Goal: Transaction & Acquisition: Purchase product/service

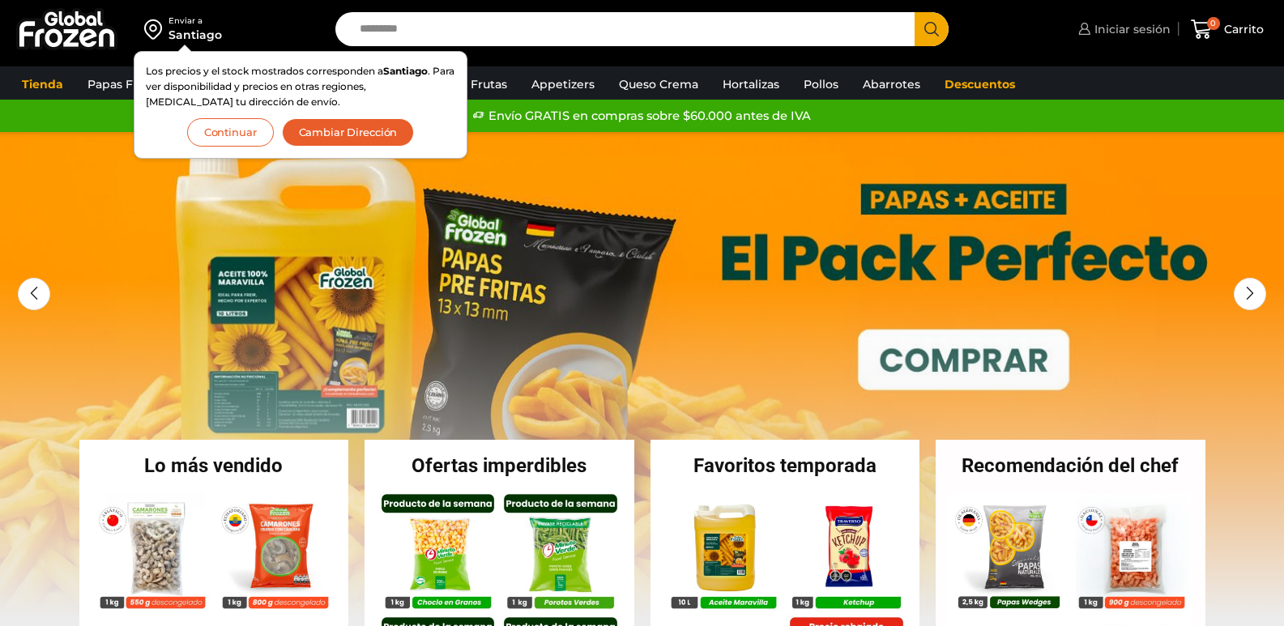
click at [1137, 33] on span "Iniciar sesión" at bounding box center [1131, 29] width 80 height 16
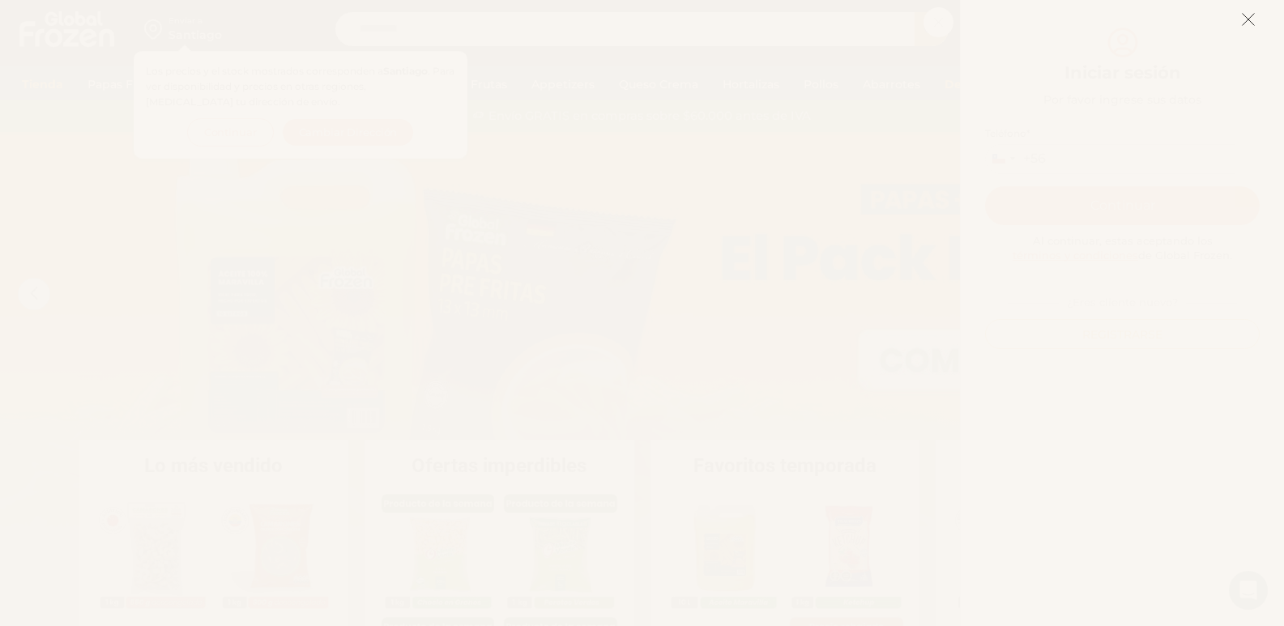
click at [1250, 15] on icon at bounding box center [1249, 19] width 15 height 15
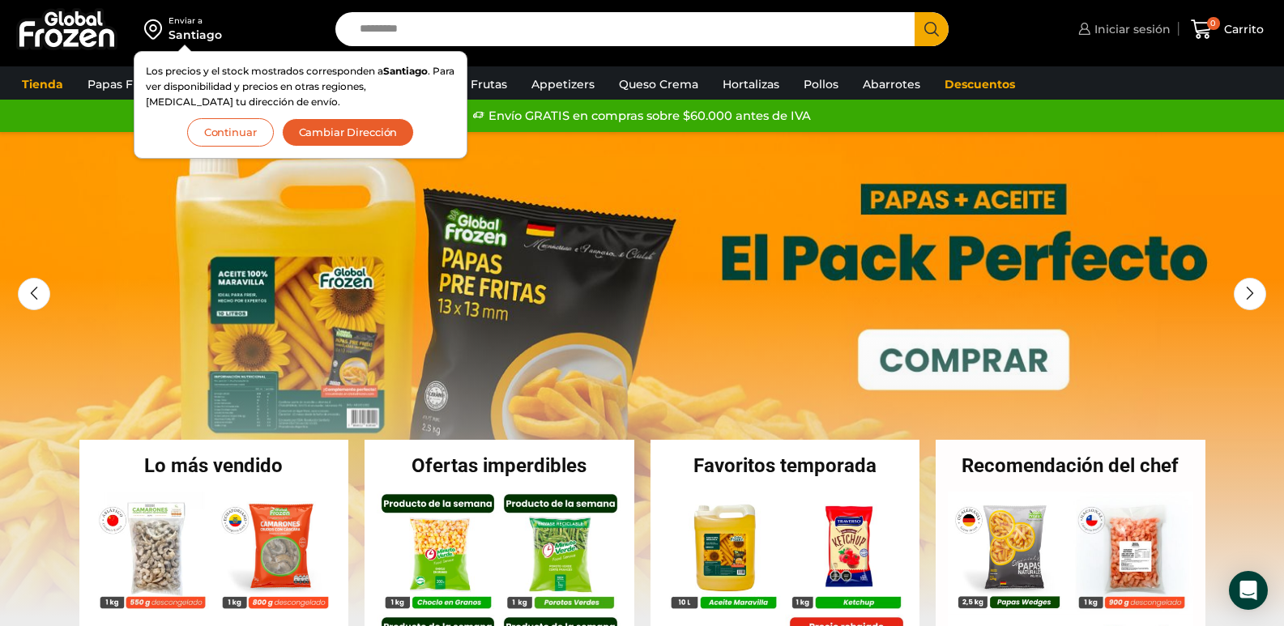
click at [1131, 41] on link "Iniciar sesión" at bounding box center [1123, 29] width 96 height 32
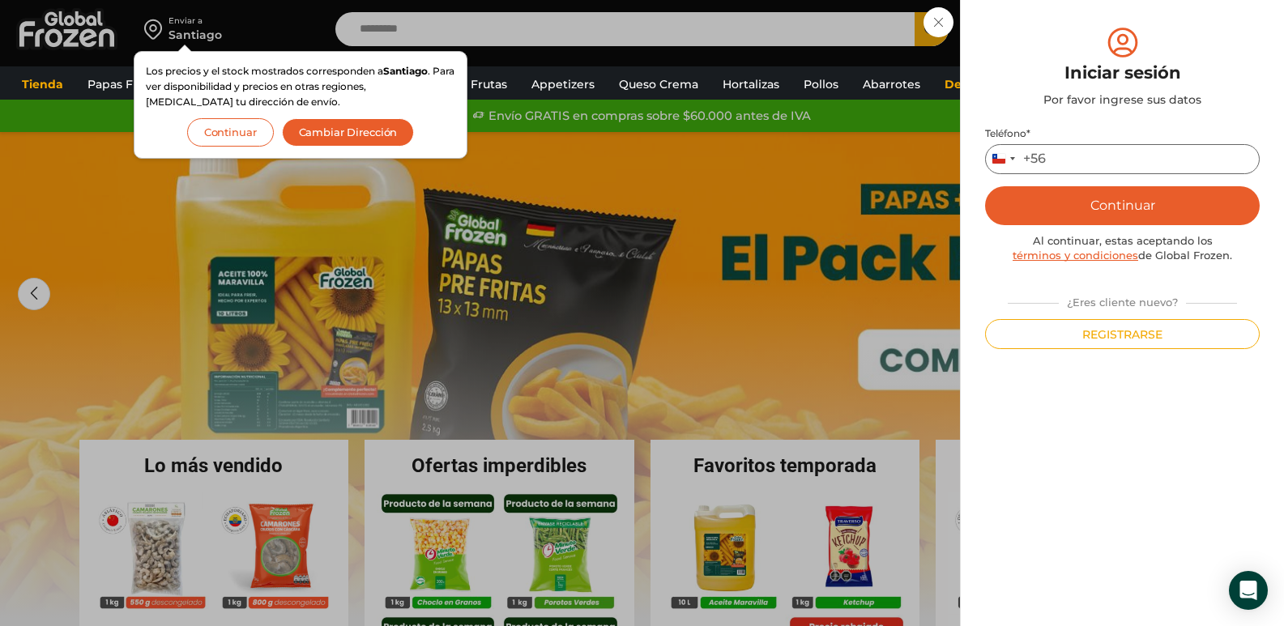
click at [1093, 153] on input "Teléfono *" at bounding box center [1122, 159] width 275 height 30
type input "*********"
click at [1114, 216] on button "Continuar" at bounding box center [1122, 205] width 275 height 39
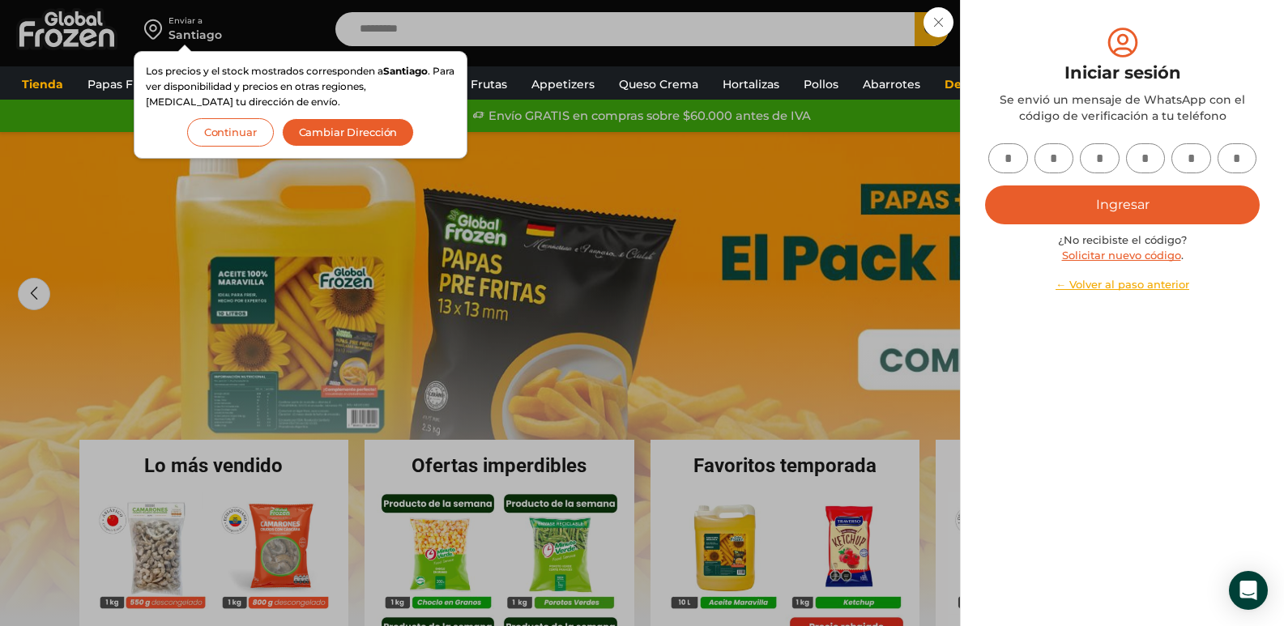
click at [998, 150] on input "text" at bounding box center [1009, 158] width 40 height 30
type input "*"
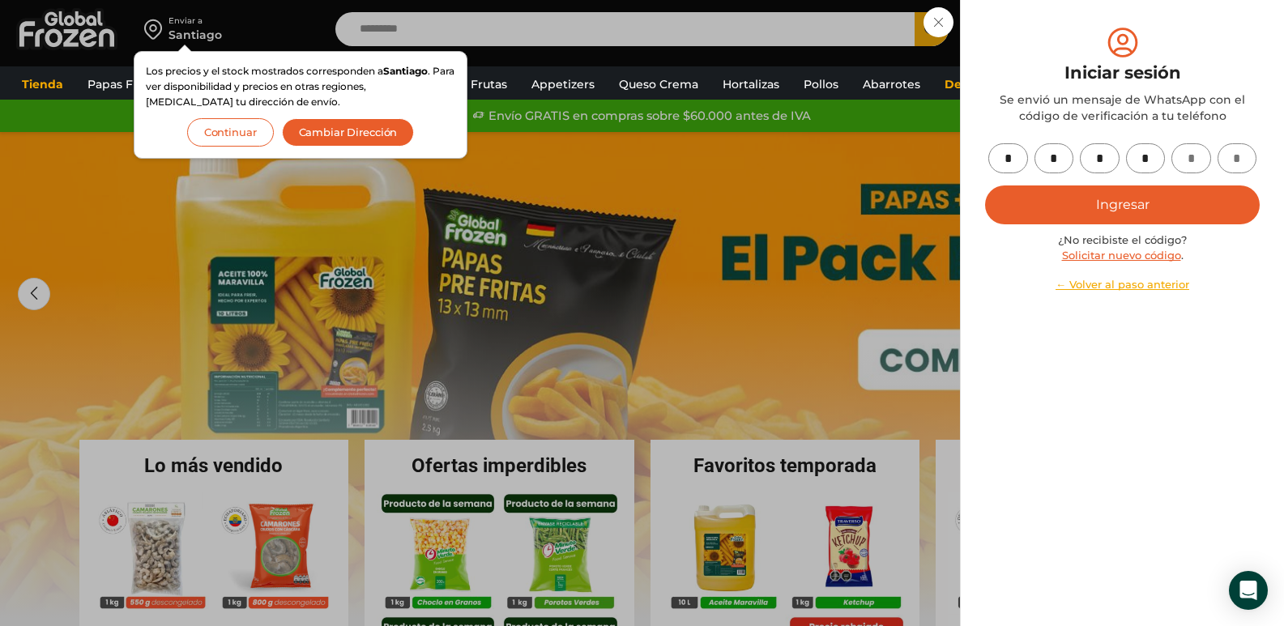
type input "*"
click at [1185, 197] on button "Ingresar" at bounding box center [1122, 205] width 275 height 39
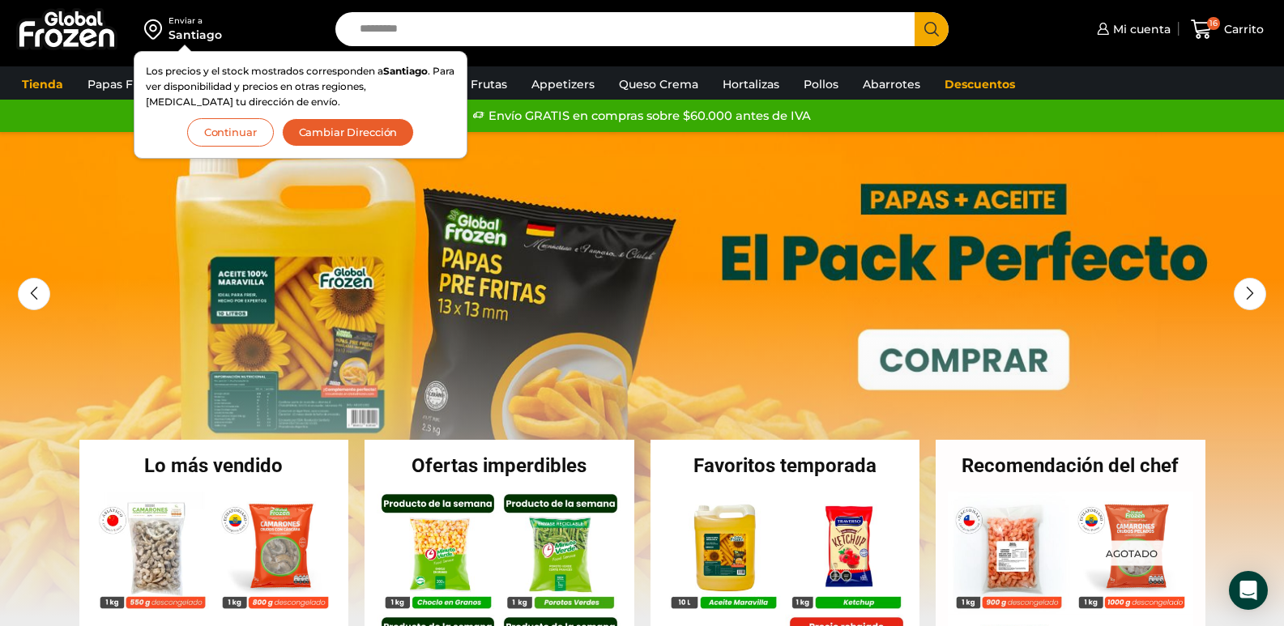
click at [251, 126] on button "Continuar" at bounding box center [230, 132] width 87 height 28
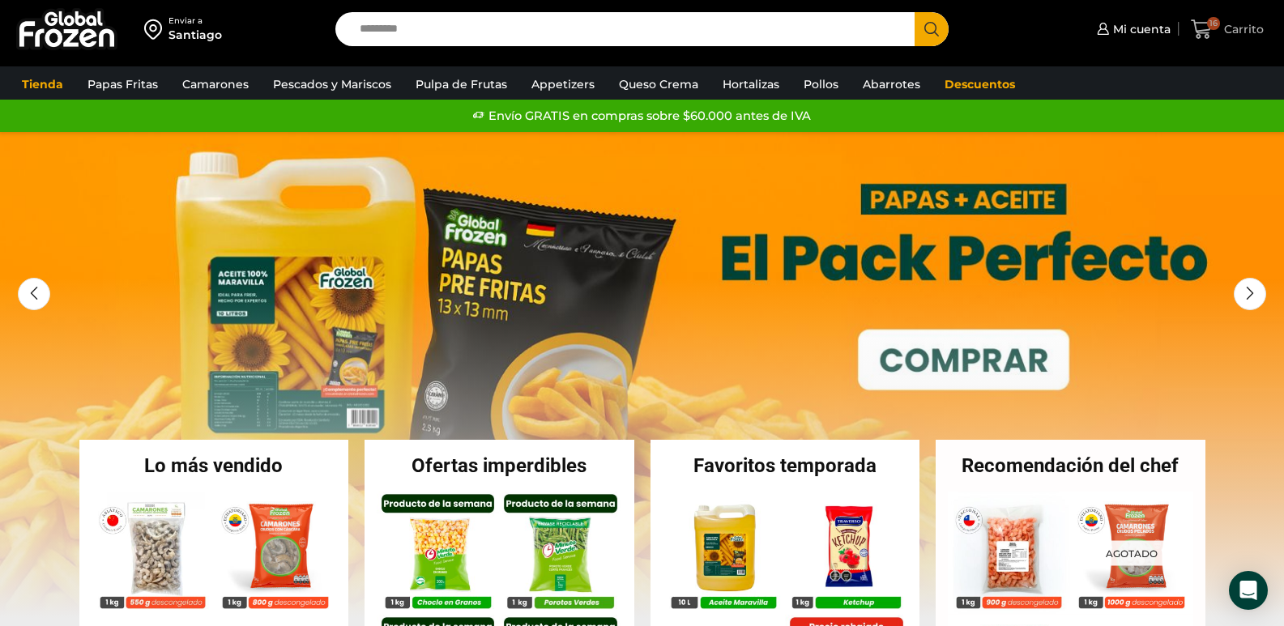
click at [1227, 39] on span "16 Carrito" at bounding box center [1227, 30] width 72 height 22
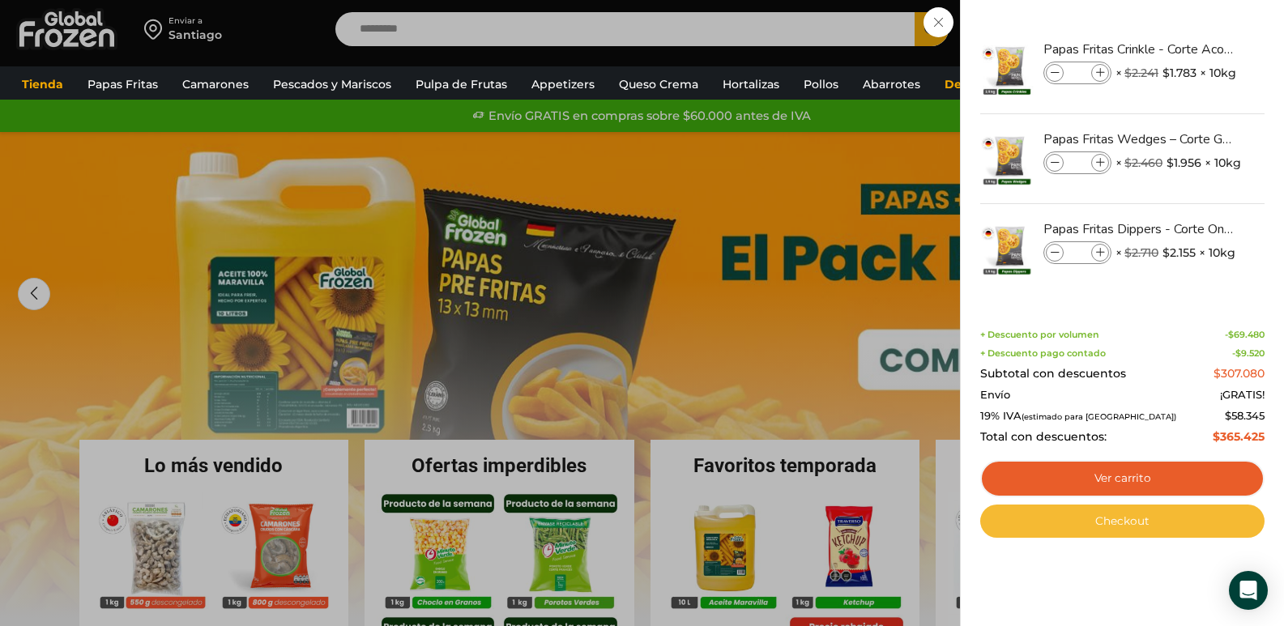
click at [1131, 519] on link "Checkout" at bounding box center [1123, 522] width 284 height 34
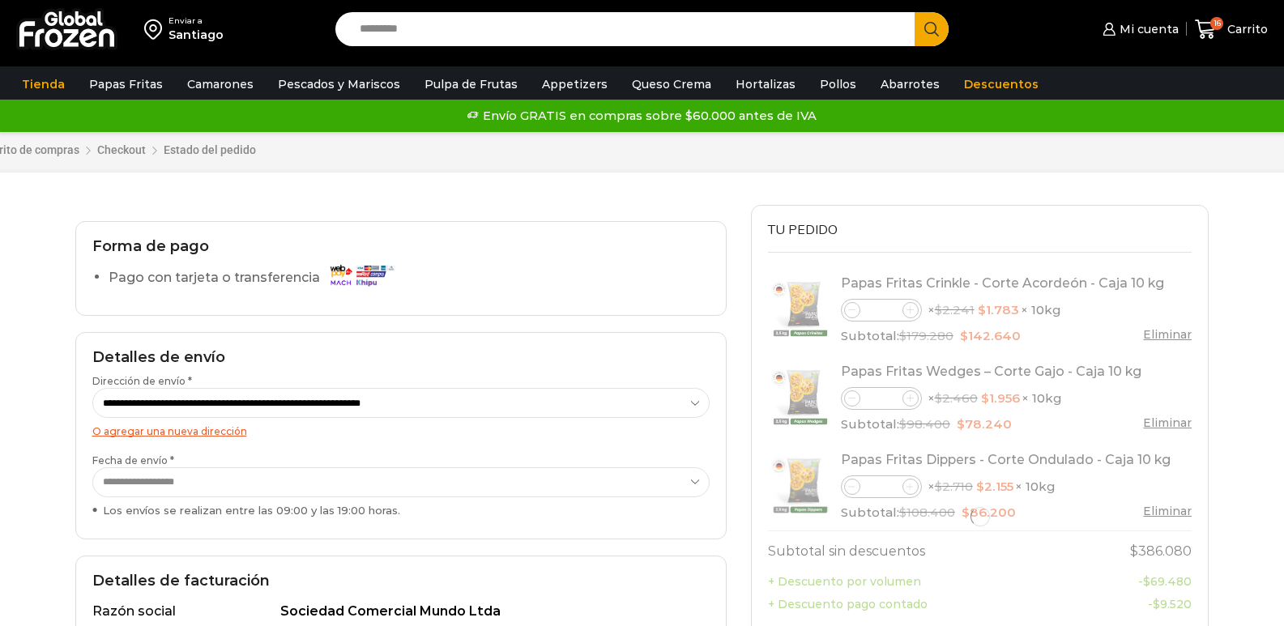
click at [459, 401] on select "**********" at bounding box center [401, 403] width 618 height 30
click at [92, 388] on select "**********" at bounding box center [401, 403] width 618 height 30
select select "*"
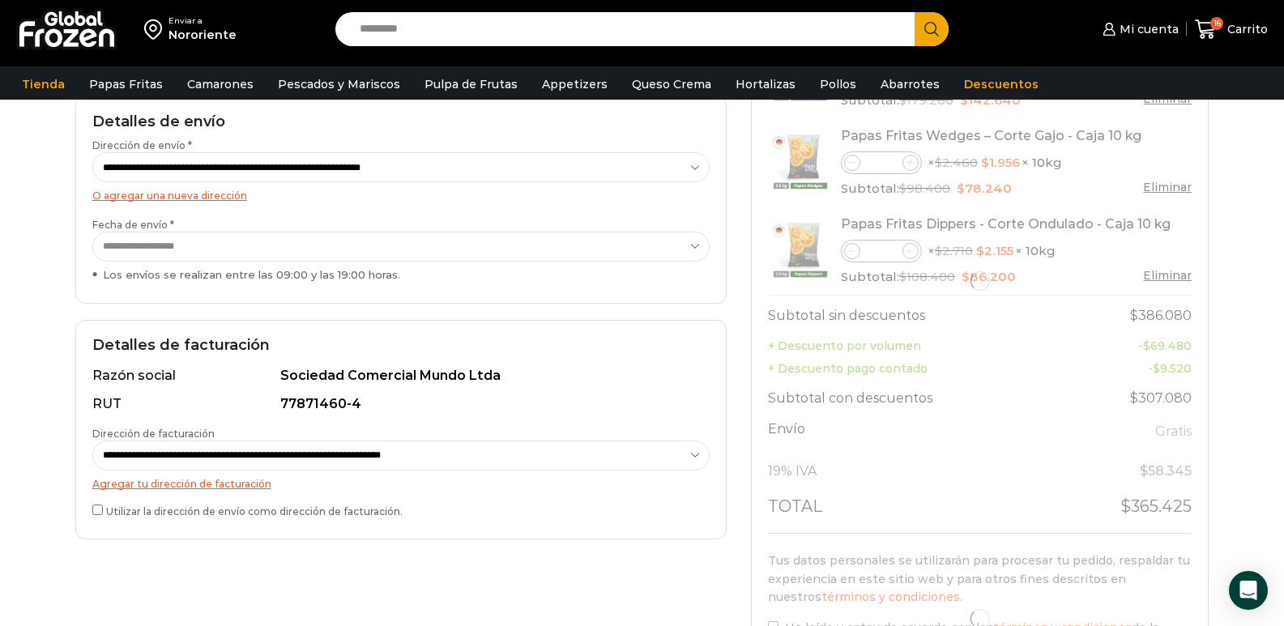
scroll to position [324, 0]
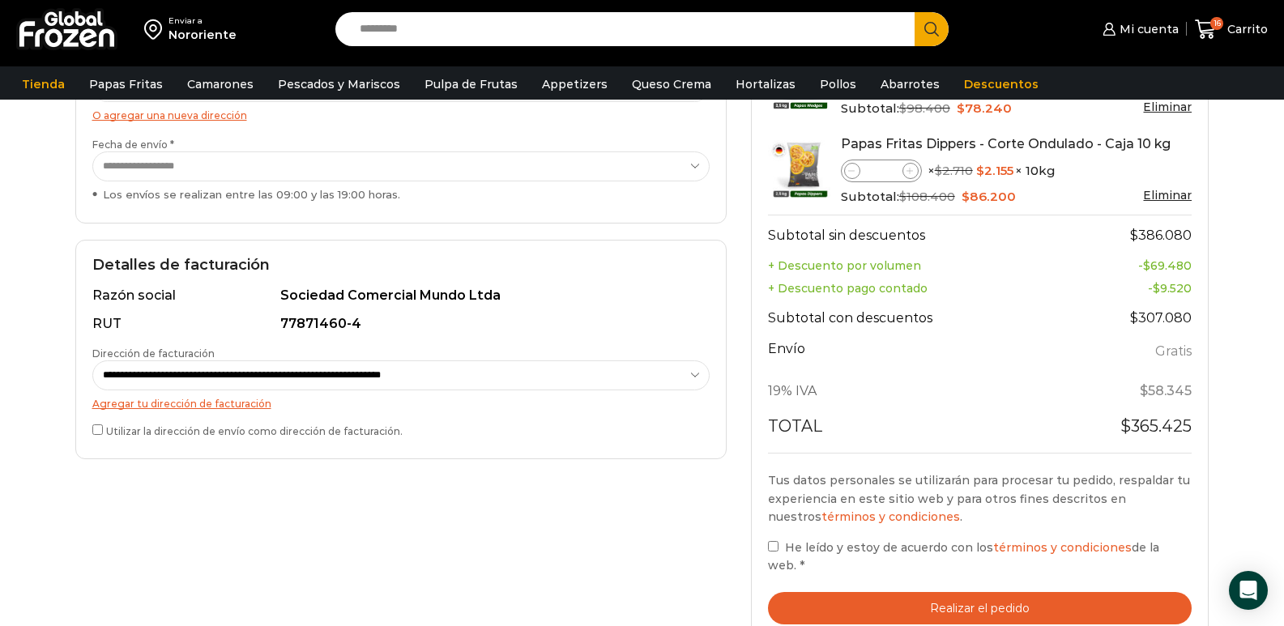
click at [789, 544] on span "He leído y estoy de acuerdo con los términos y condiciones de la web." at bounding box center [963, 557] width 391 height 32
click at [989, 592] on button "Realizar el pedido" at bounding box center [980, 608] width 425 height 33
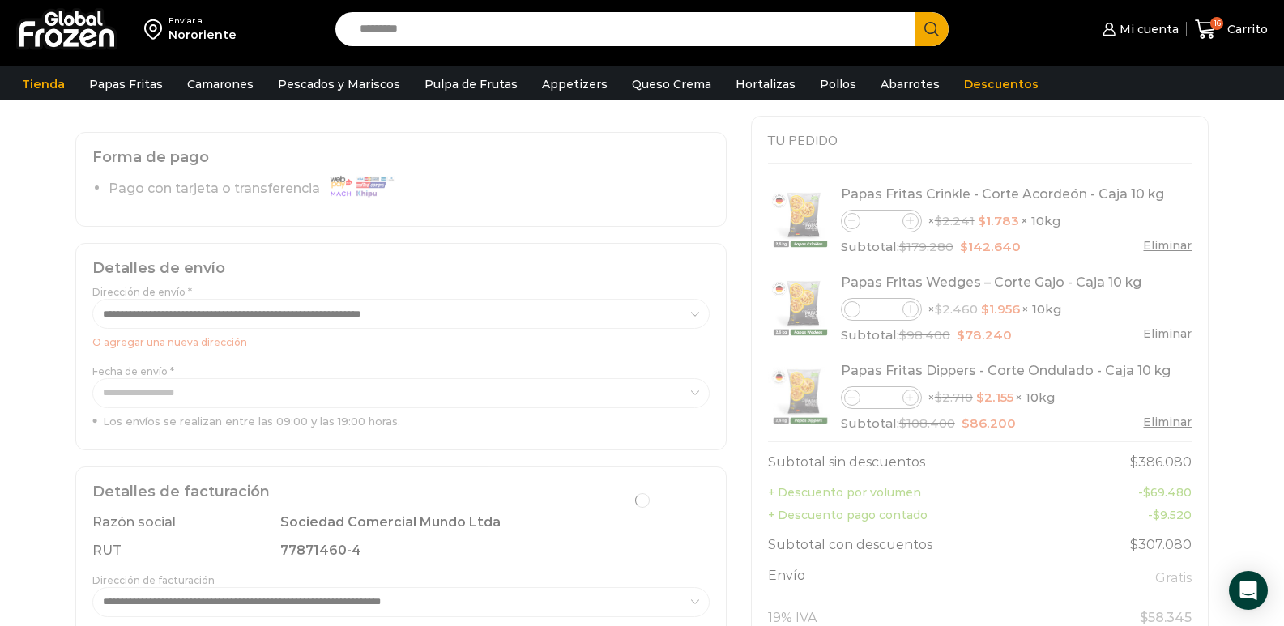
scroll to position [0, 0]
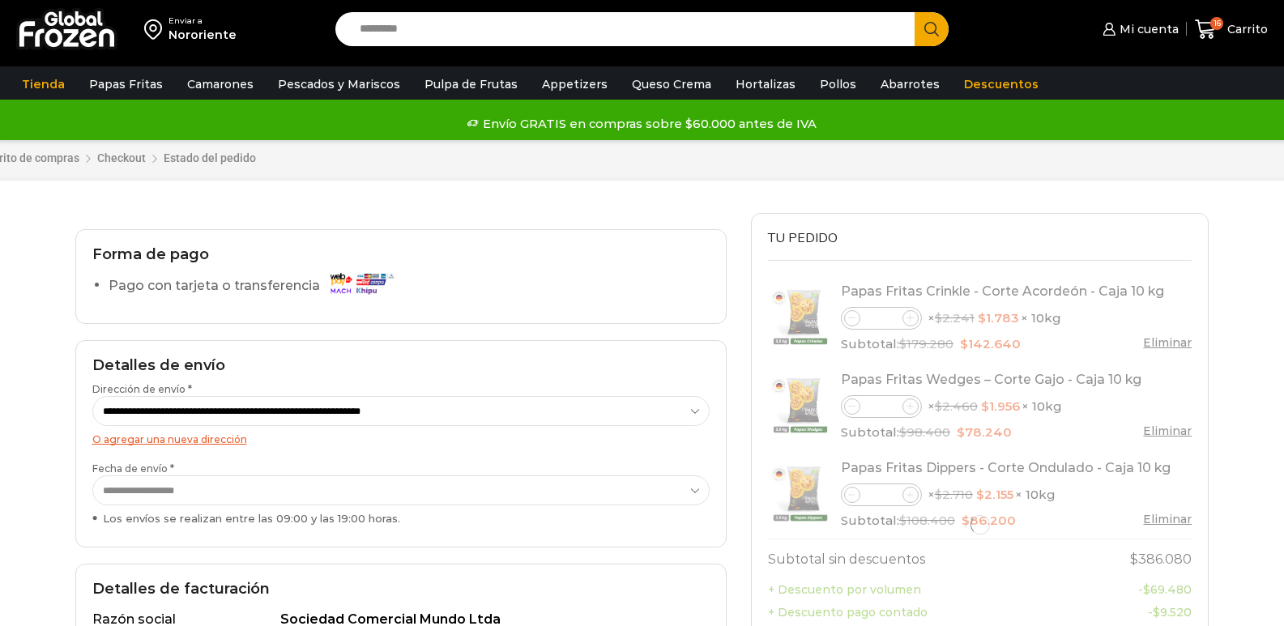
select select "*"
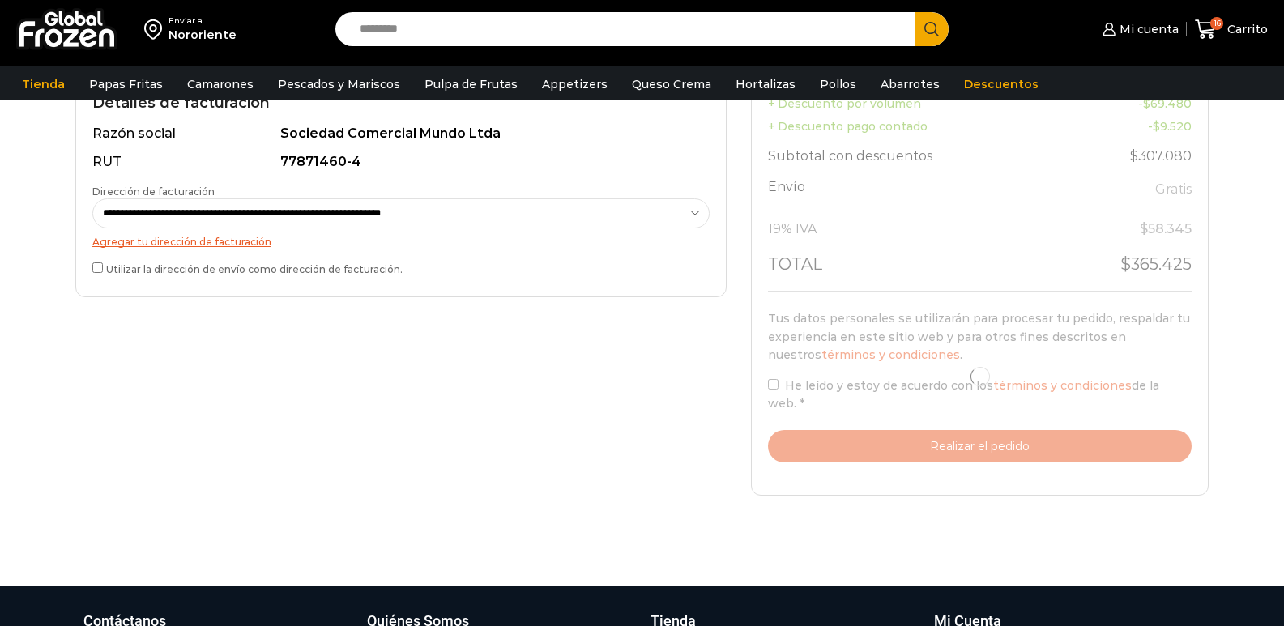
scroll to position [486, 0]
click at [891, 430] on div at bounding box center [980, 378] width 425 height 172
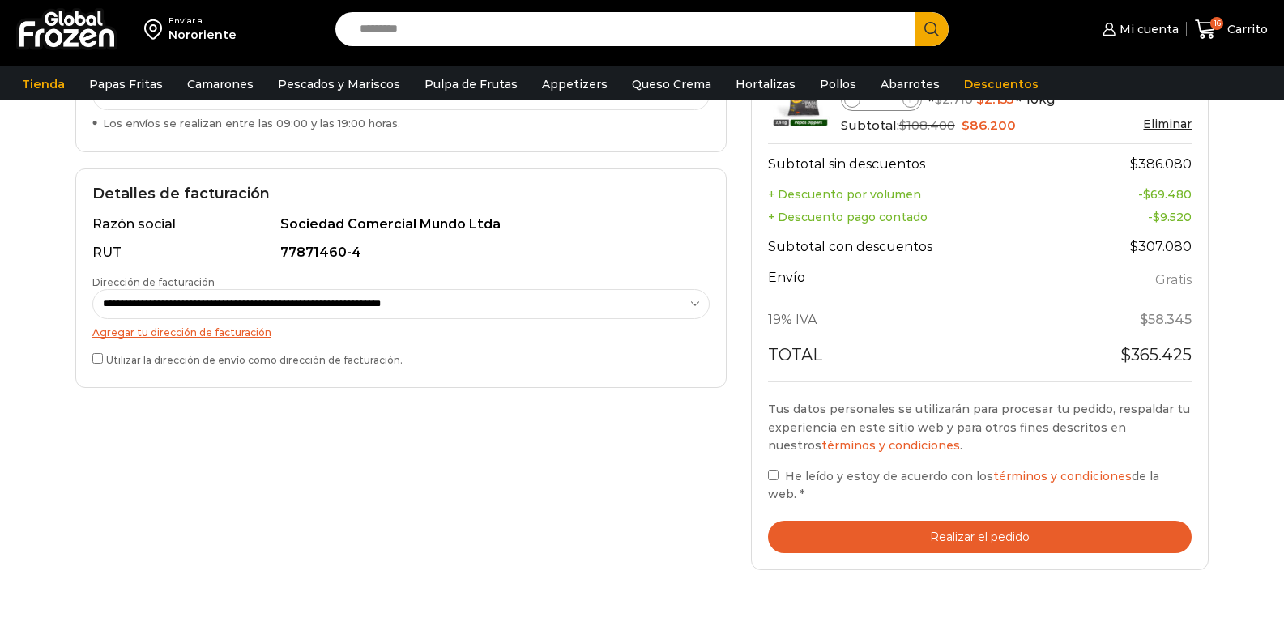
scroll to position [405, 0]
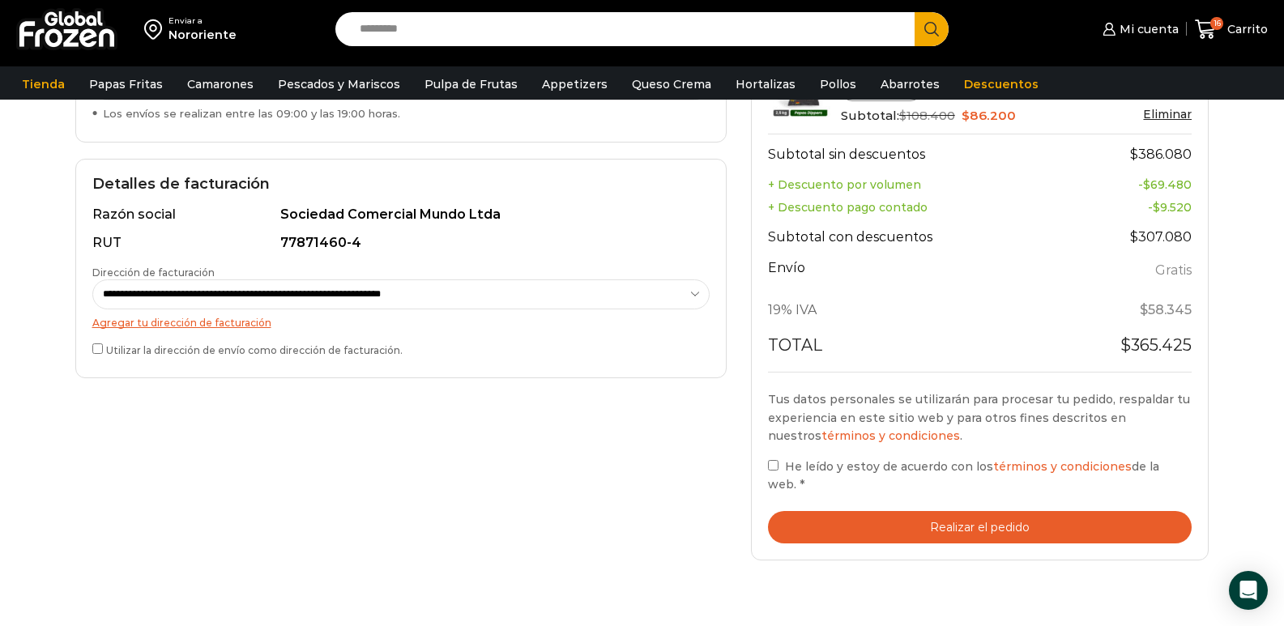
click at [1003, 511] on button "Realizar el pedido" at bounding box center [980, 527] width 425 height 33
